Goal: Ask a question

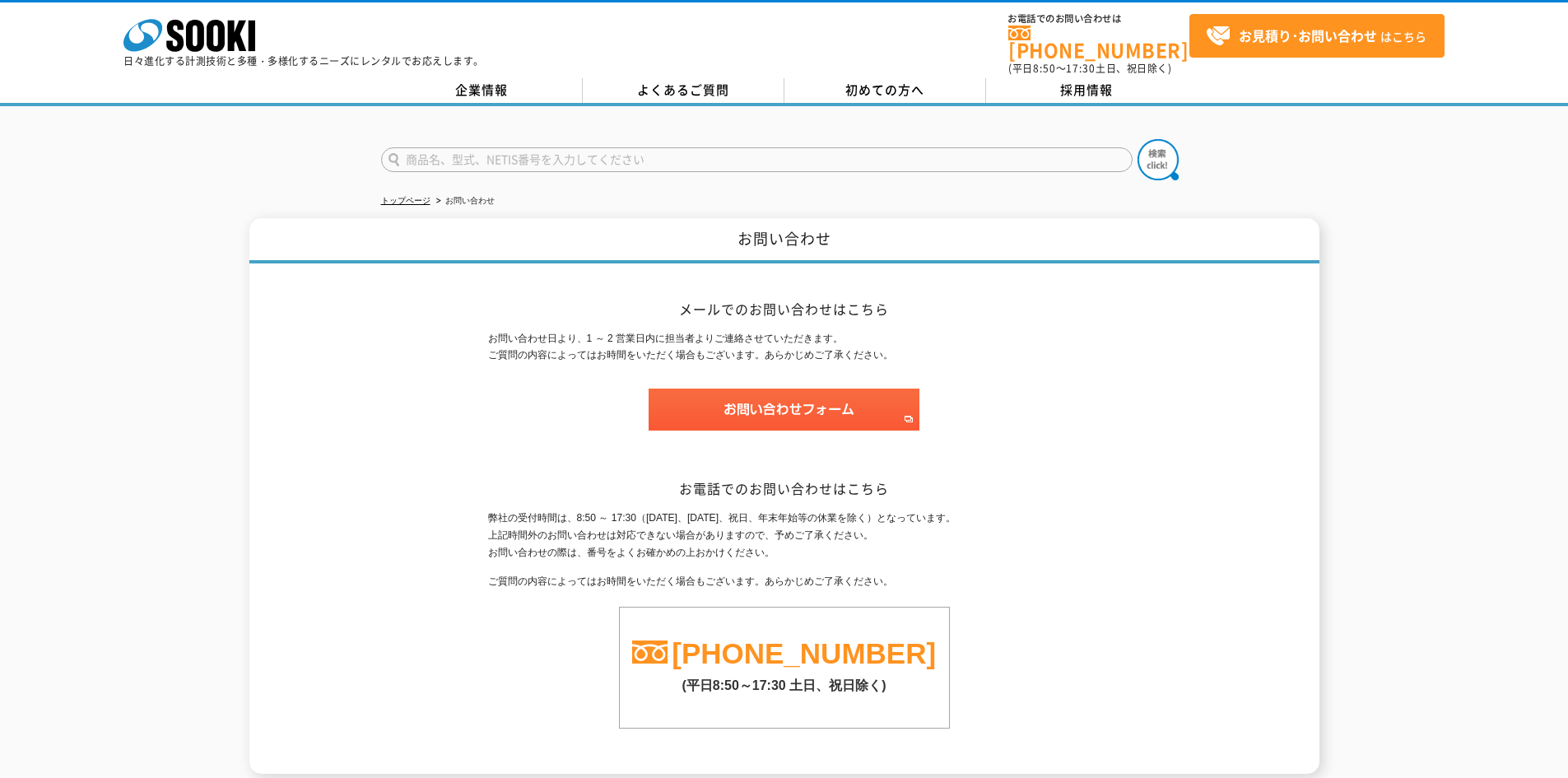
click at [908, 410] on img at bounding box center [784, 409] width 271 height 42
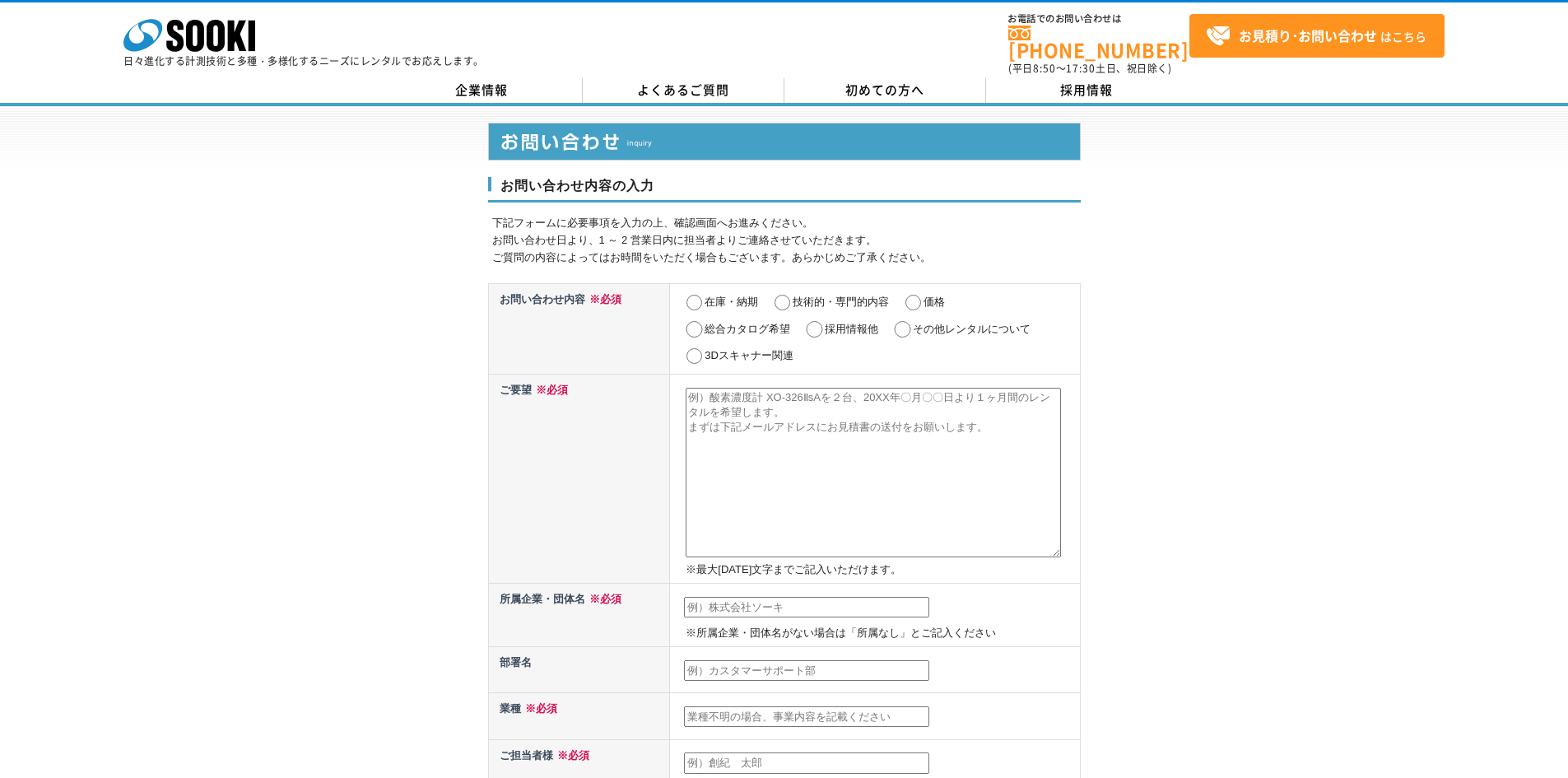
click at [695, 294] on input "在庫・納期" at bounding box center [694, 302] width 21 height 16
radio input "true"
